Goal: Information Seeking & Learning: Find specific fact

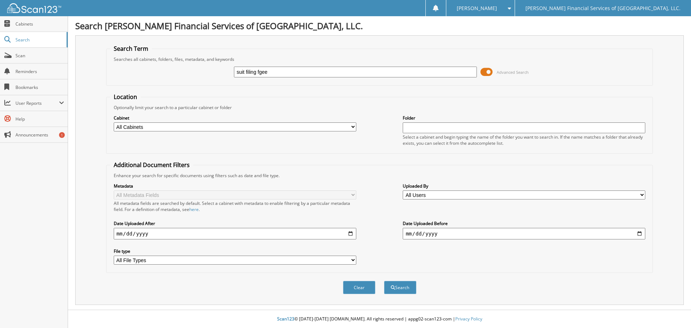
type input "suit filing fgee"
click at [384, 281] on button "Search" at bounding box center [400, 287] width 32 height 13
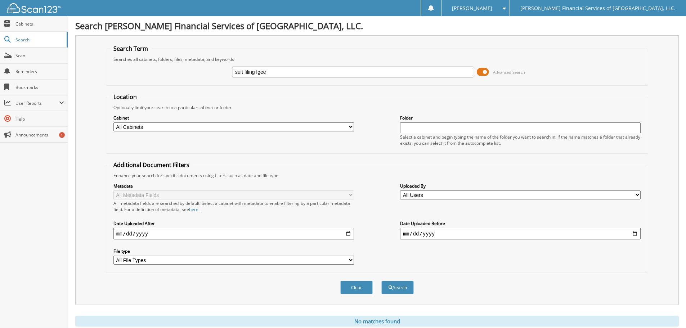
click at [262, 72] on input "suit filing fgee" at bounding box center [352, 72] width 240 height 11
click at [487, 73] on span at bounding box center [482, 72] width 12 height 11
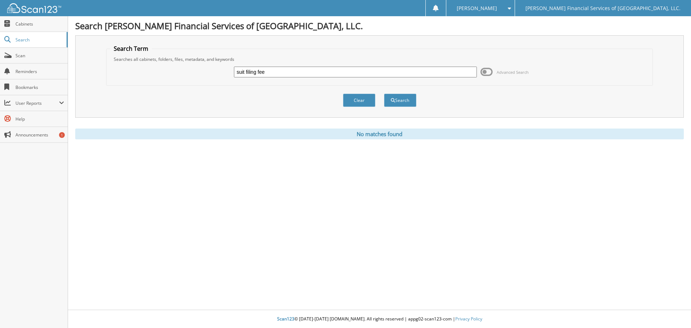
drag, startPoint x: 270, startPoint y: 74, endPoint x: 217, endPoint y: 73, distance: 52.5
click at [218, 75] on div "suit filing fee Advanced Search" at bounding box center [379, 71] width 539 height 19
type input "suit"
click at [384, 94] on button "Search" at bounding box center [400, 100] width 32 height 13
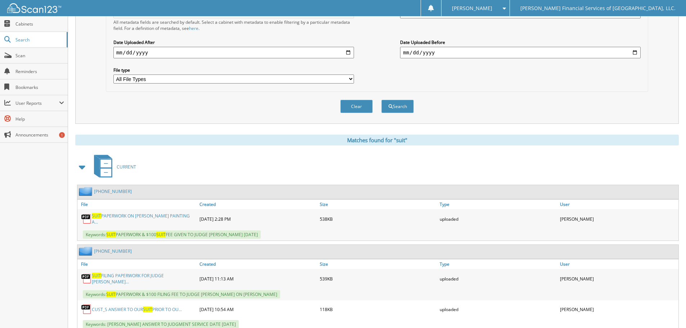
scroll to position [288, 0]
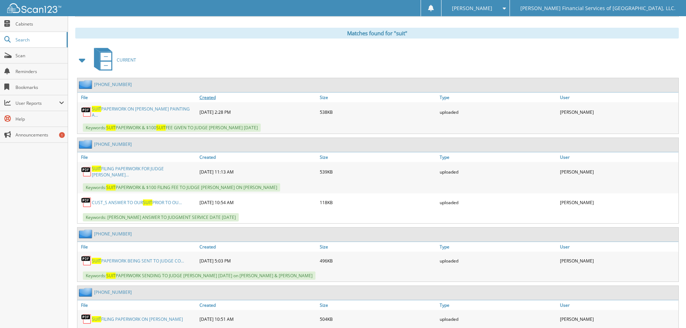
click at [204, 98] on link "Created" at bounding box center [258, 97] width 120 height 10
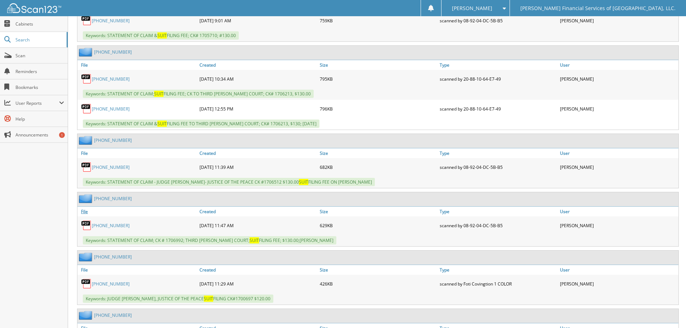
scroll to position [1871, 0]
click at [30, 26] on span "Cabinets" at bounding box center [39, 24] width 49 height 6
